Goal: Feedback & Contribution: Leave review/rating

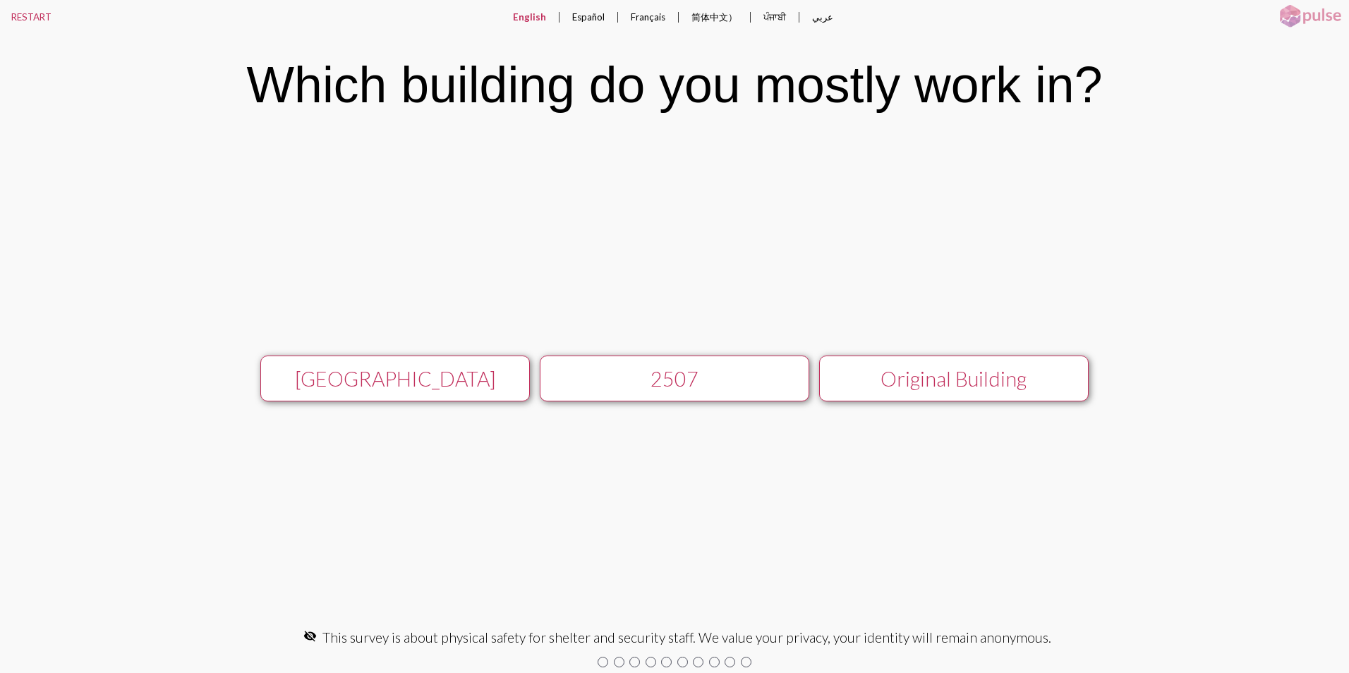
click at [408, 379] on div "[GEOGRAPHIC_DATA]" at bounding box center [394, 379] width 241 height 24
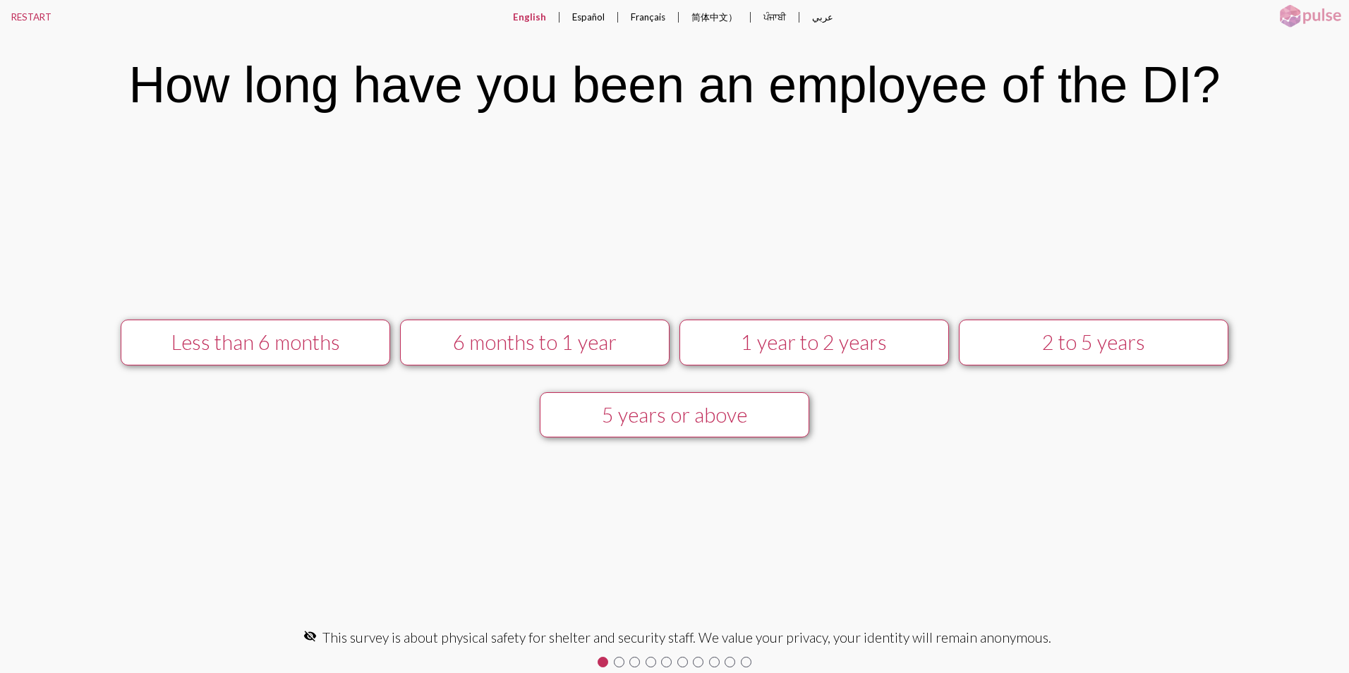
click at [322, 351] on div "Less than 6 months" at bounding box center [255, 342] width 241 height 24
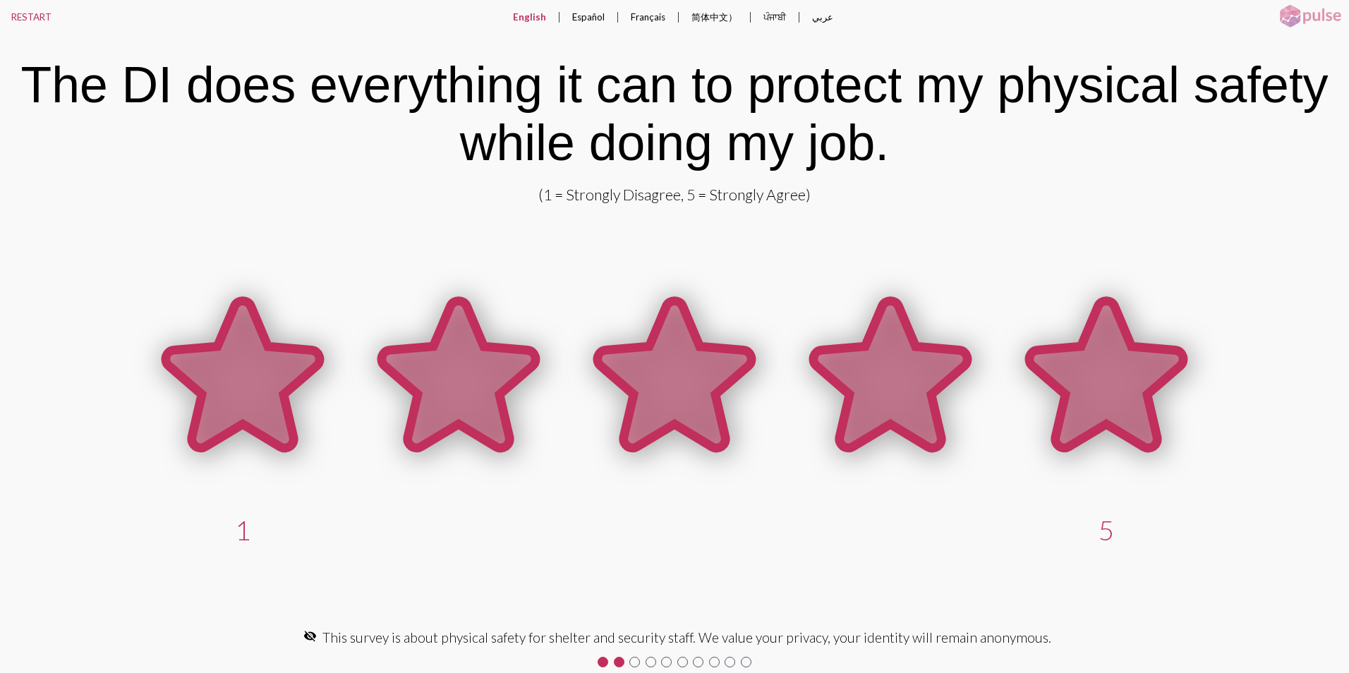
click at [1052, 344] on icon at bounding box center [1106, 377] width 216 height 216
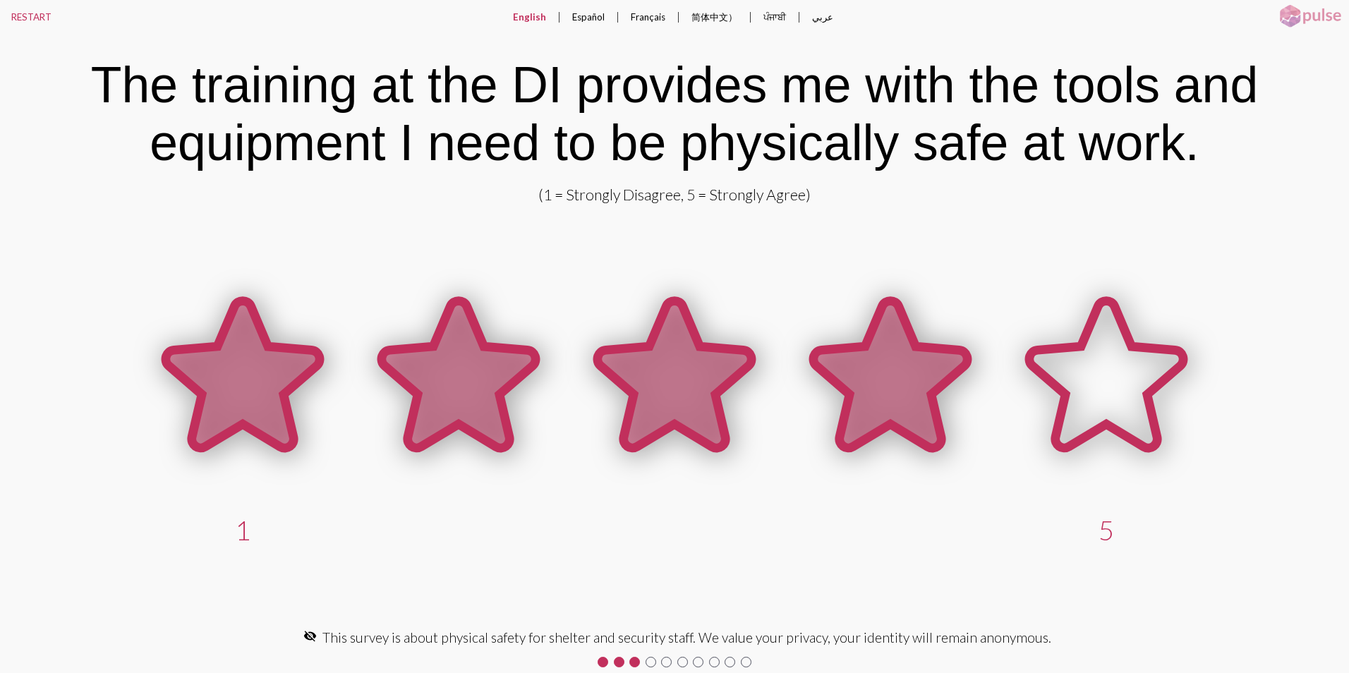
click at [899, 389] on icon at bounding box center [890, 374] width 154 height 147
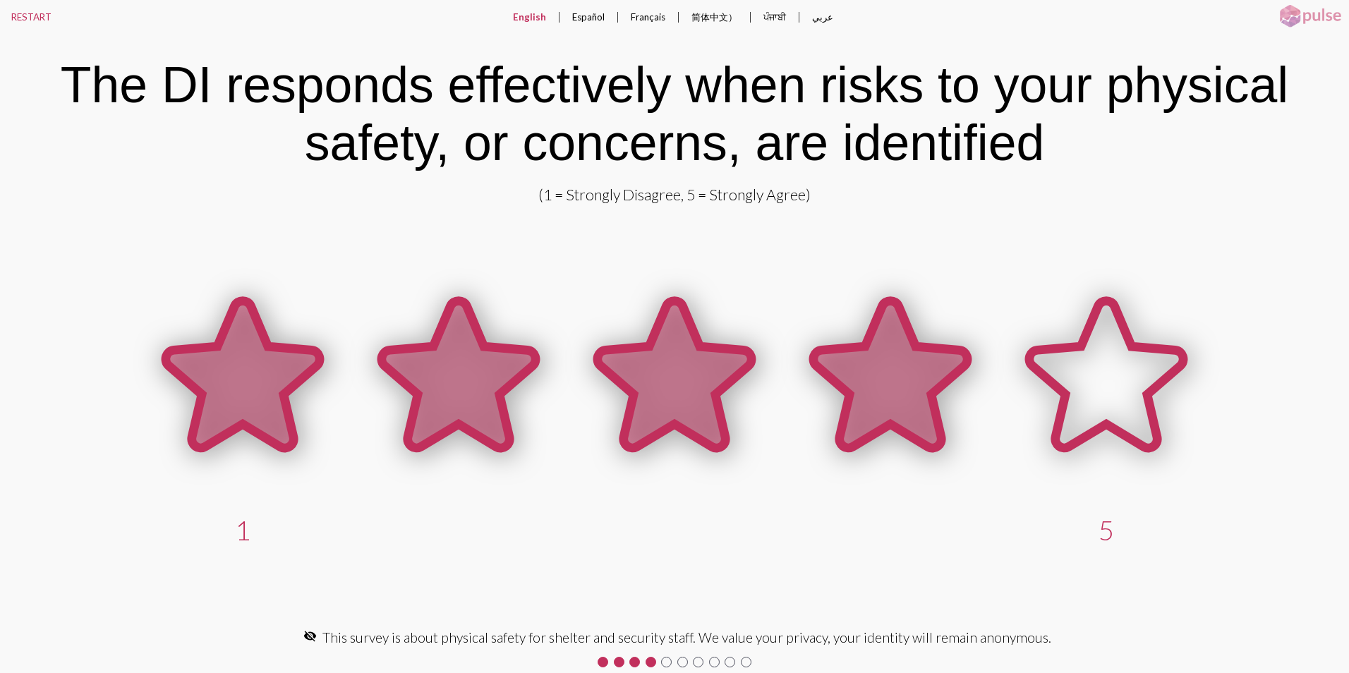
click at [887, 372] on icon at bounding box center [890, 374] width 154 height 147
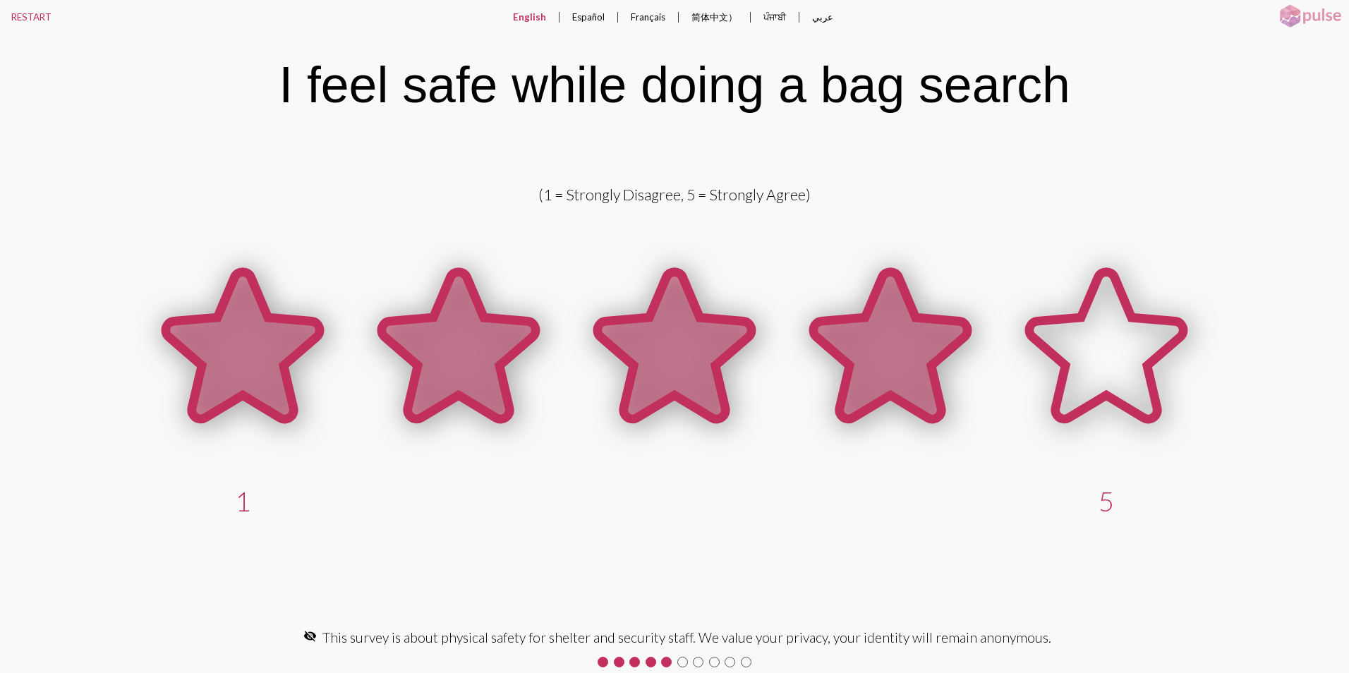
click at [851, 338] on icon at bounding box center [890, 345] width 154 height 147
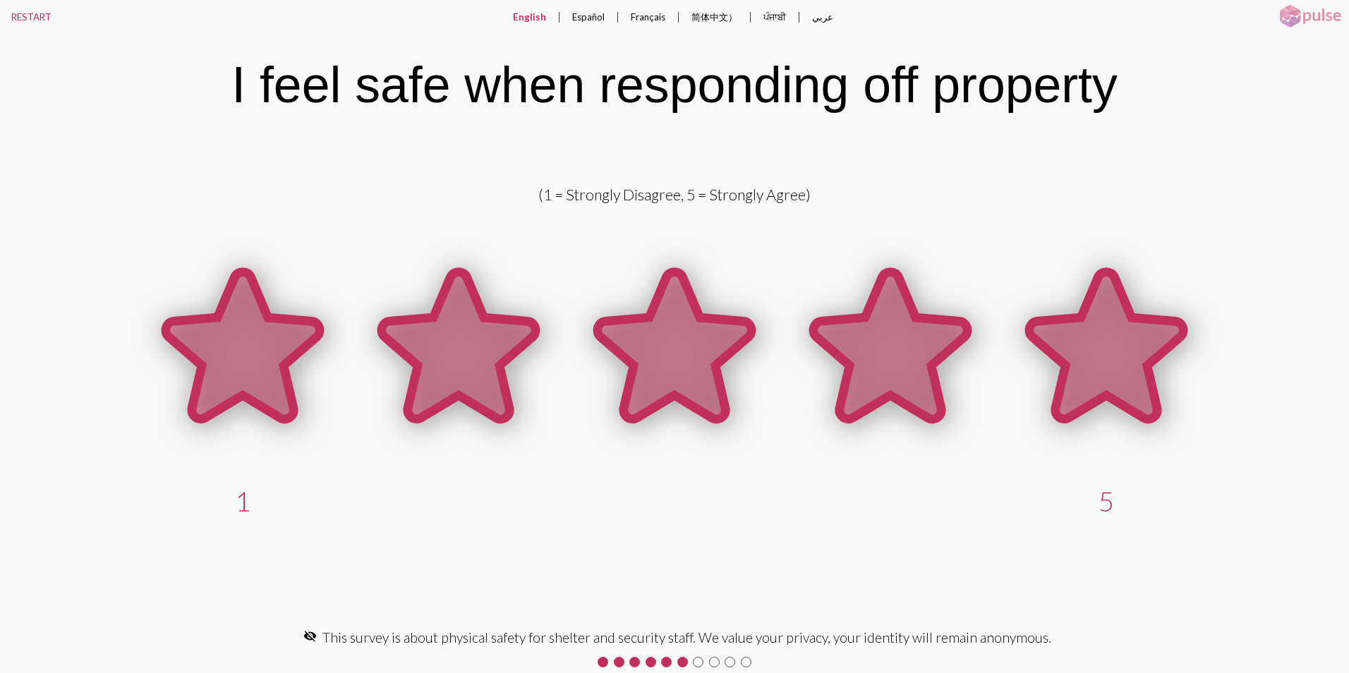
click at [1062, 312] on icon at bounding box center [1106, 348] width 216 height 216
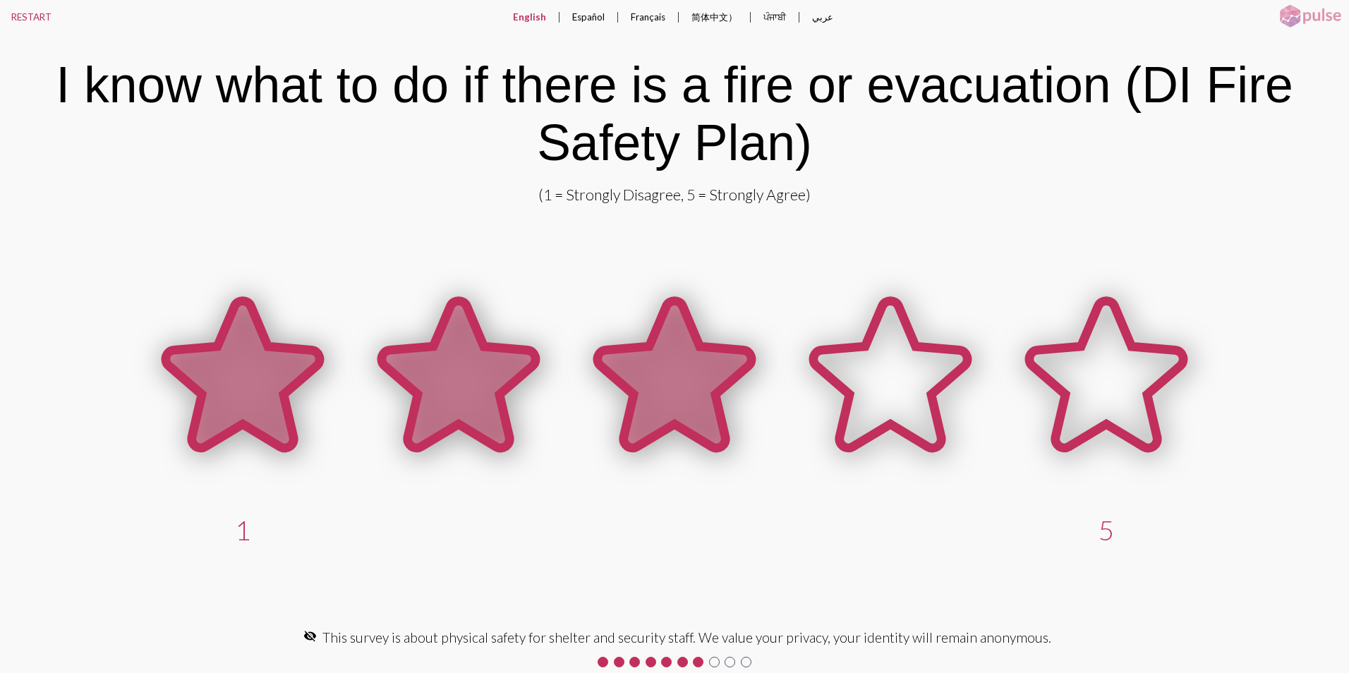
click at [717, 347] on icon at bounding box center [674, 374] width 154 height 147
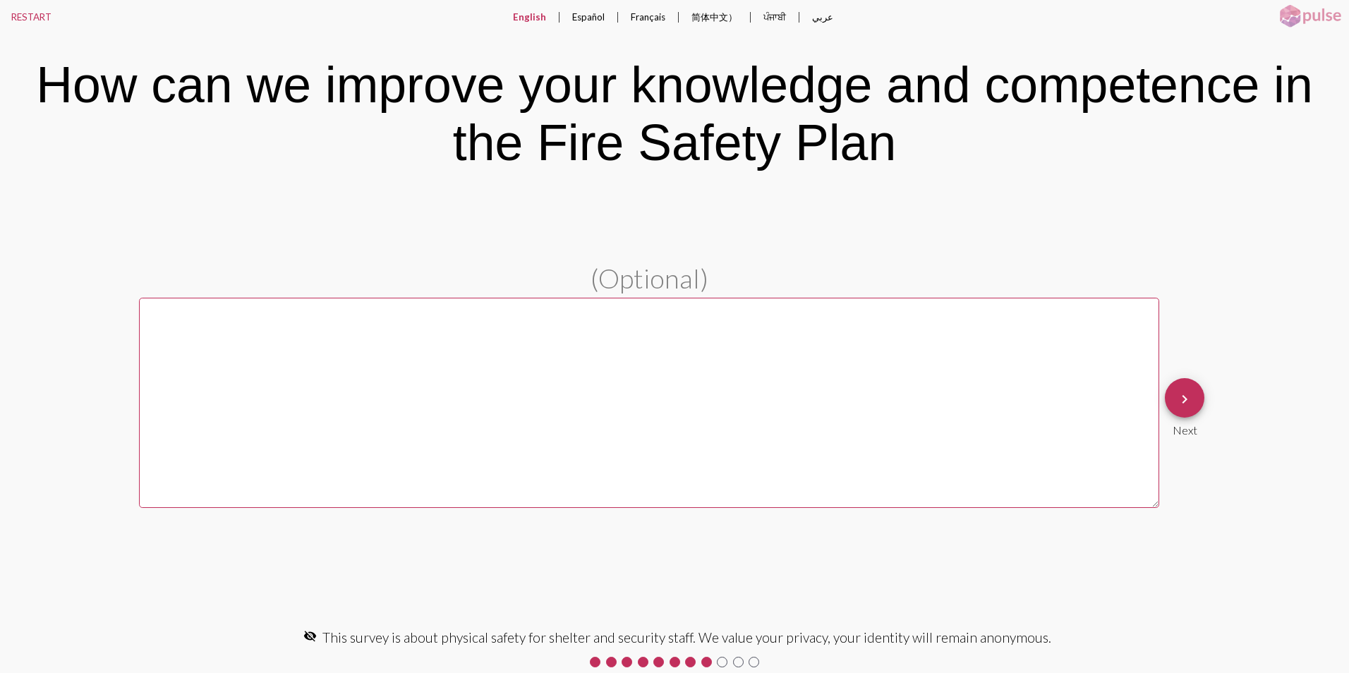
click at [1189, 398] on mat-icon "keyboard_arrow_right" at bounding box center [1184, 399] width 17 height 17
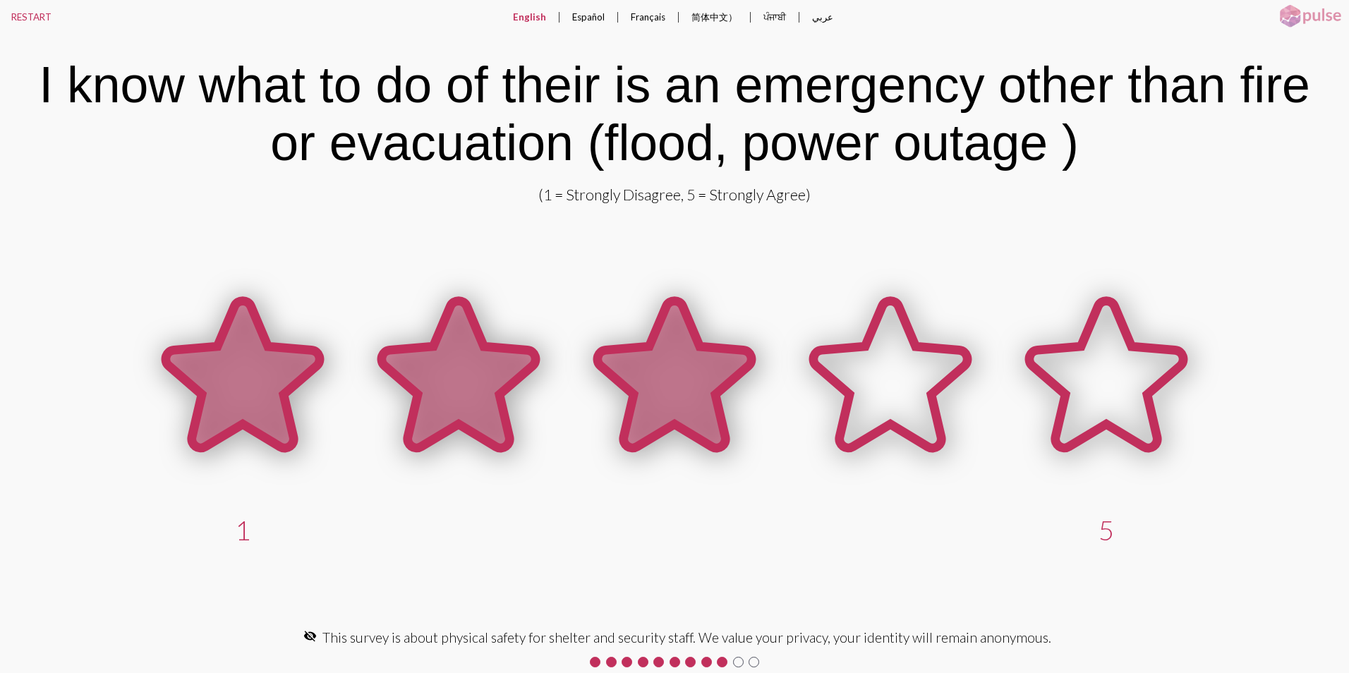
click at [705, 344] on icon at bounding box center [674, 374] width 154 height 147
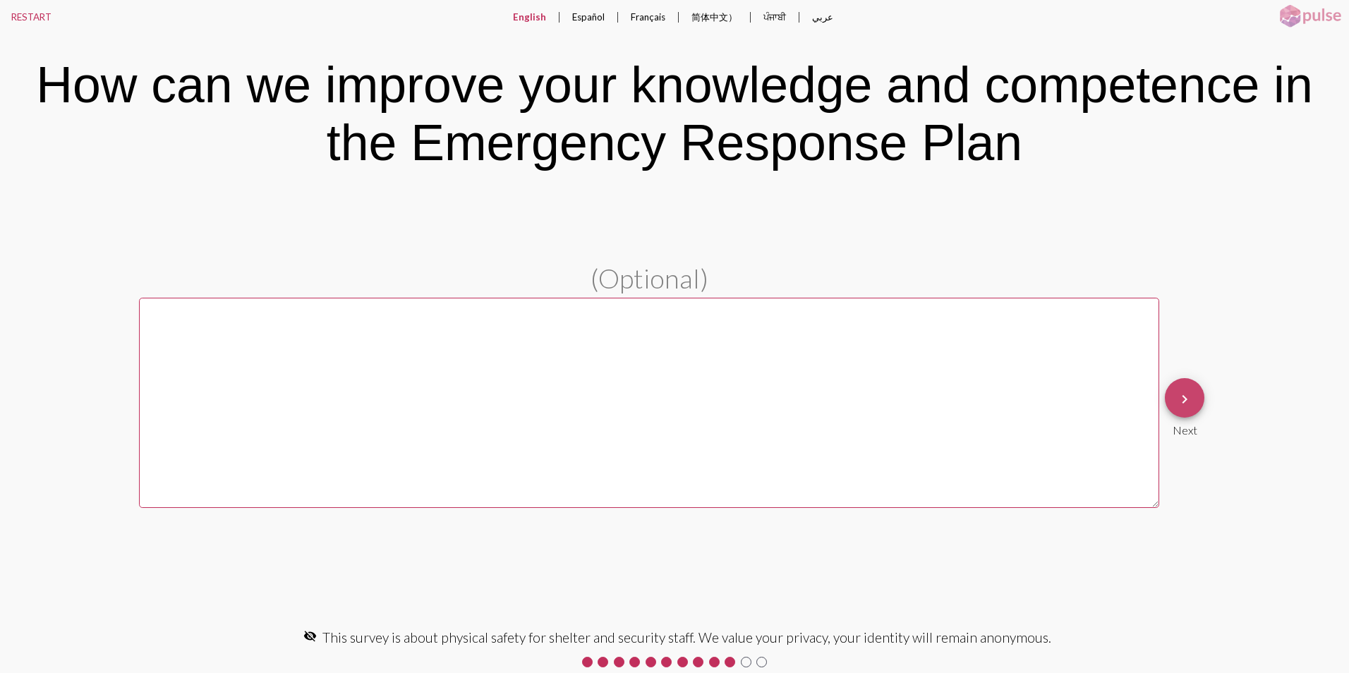
click at [1180, 394] on mat-icon "keyboard_arrow_right" at bounding box center [1184, 399] width 17 height 17
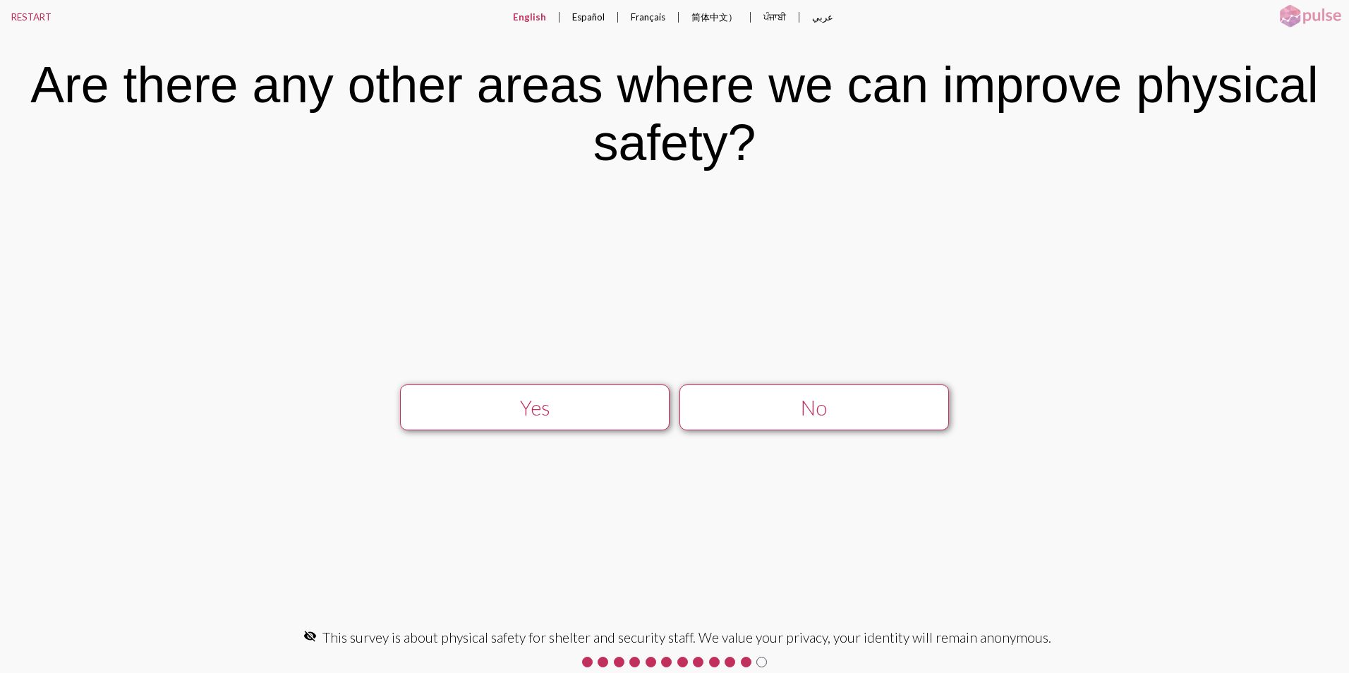
click at [695, 403] on div "No" at bounding box center [813, 408] width 241 height 24
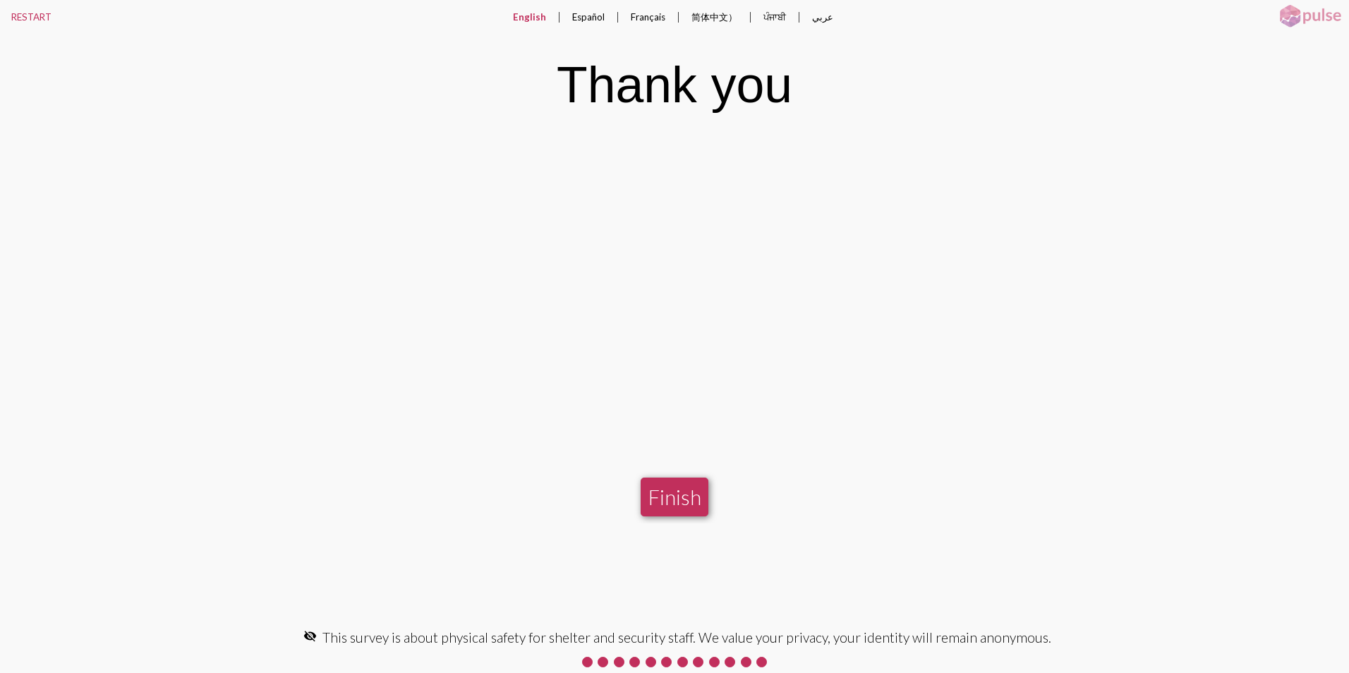
click at [673, 478] on button "Finish" at bounding box center [674, 497] width 68 height 39
